Goal: Find contact information: Find contact information

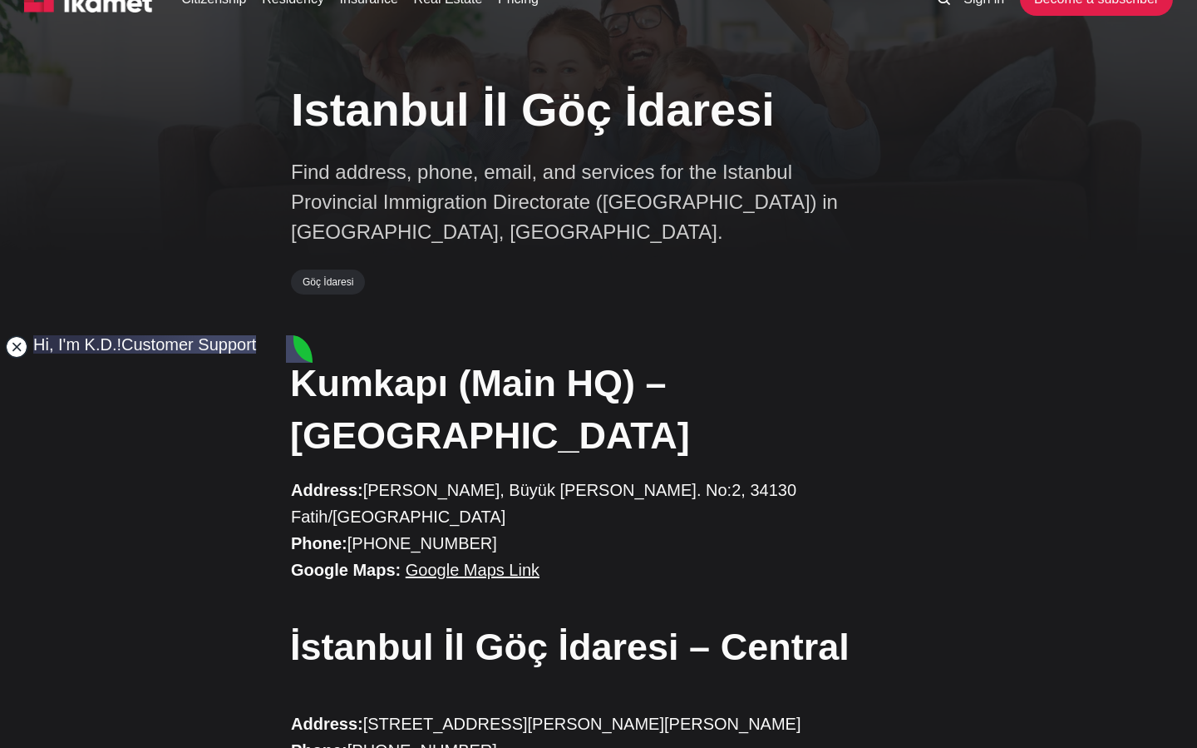
click at [10, 347] on jdiv at bounding box center [16, 346] width 23 height 23
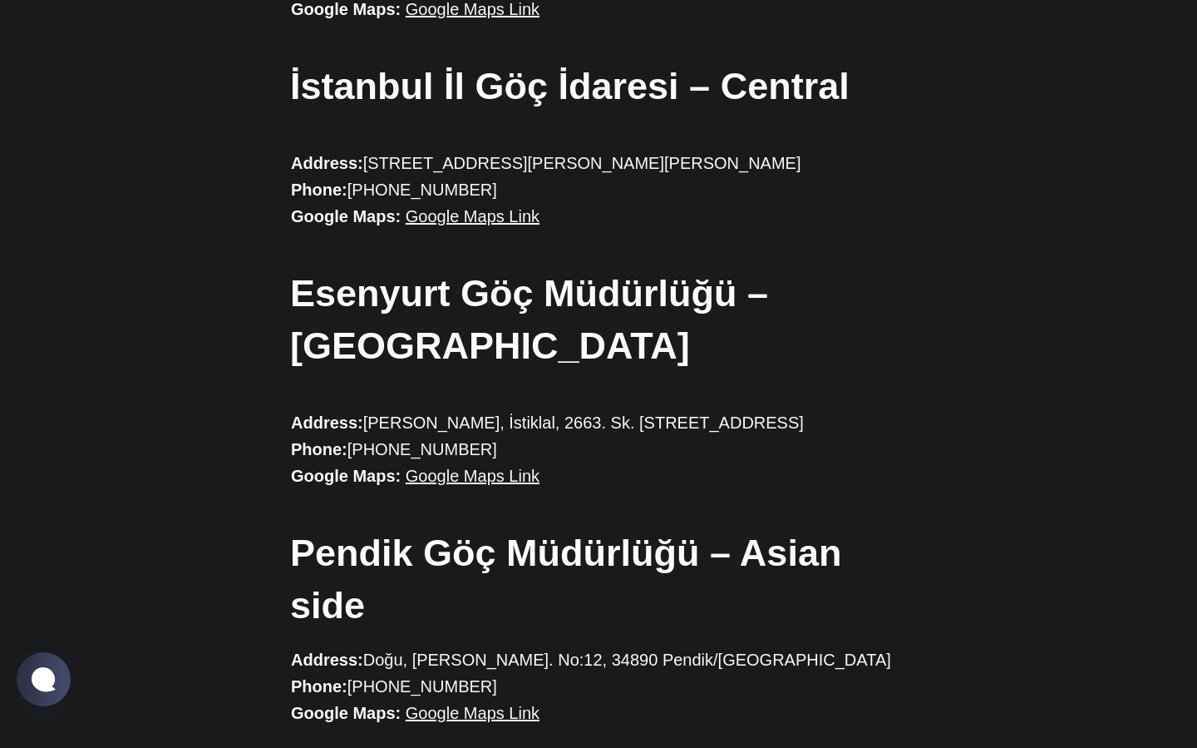
scroll to position [613, 0]
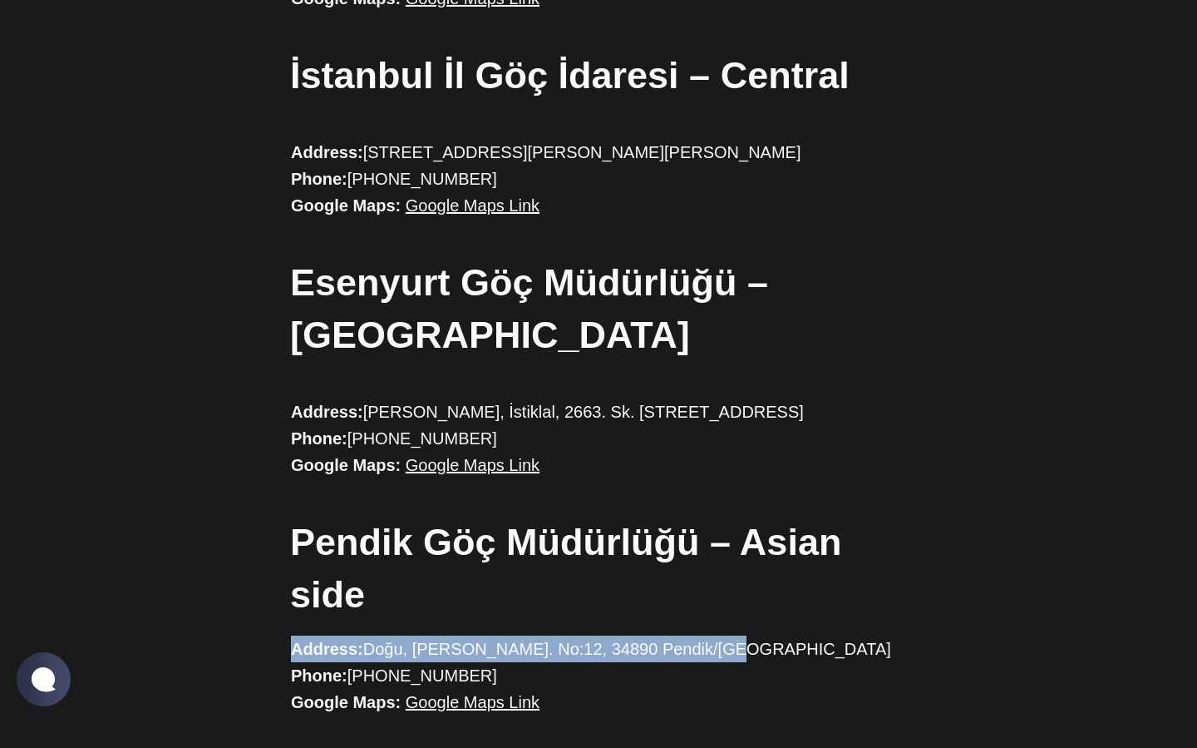
drag, startPoint x: 296, startPoint y: 432, endPoint x: 695, endPoint y: 421, distance: 399.3
click at [695, 635] on p "Address: [GEOGRAPHIC_DATA][PERSON_NAME]. No:12, 34890 Pendik/[GEOGRAPHIC_DATA] …" at bounding box center [598, 675] width 615 height 80
click at [488, 693] on link "Google Maps Link" at bounding box center [473, 702] width 134 height 18
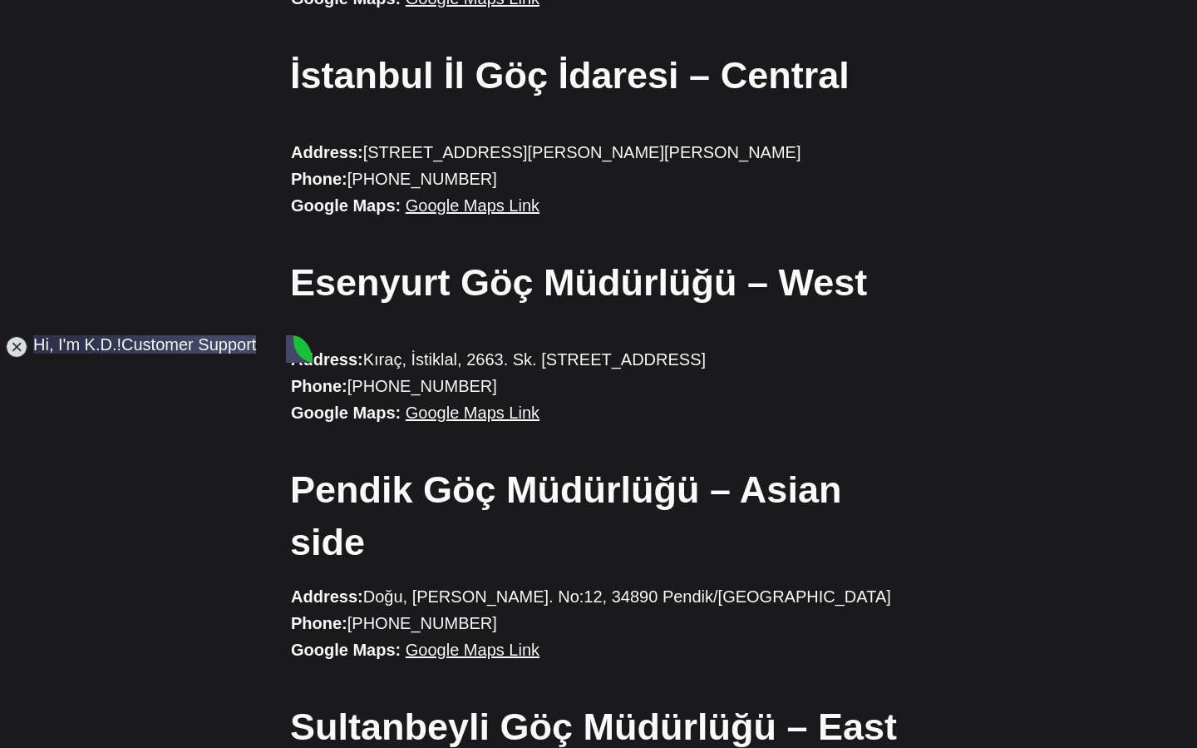
click at [136, 219] on div "Kumkapı (Main HQ) – Fatih Address: [GEOGRAPHIC_DATA], Büyük Kömürcü Sk. No:2, 3…" at bounding box center [598, 340] width 1197 height 1111
click at [14, 348] on jdiv at bounding box center [16, 346] width 23 height 23
